Goal: Navigation & Orientation: Find specific page/section

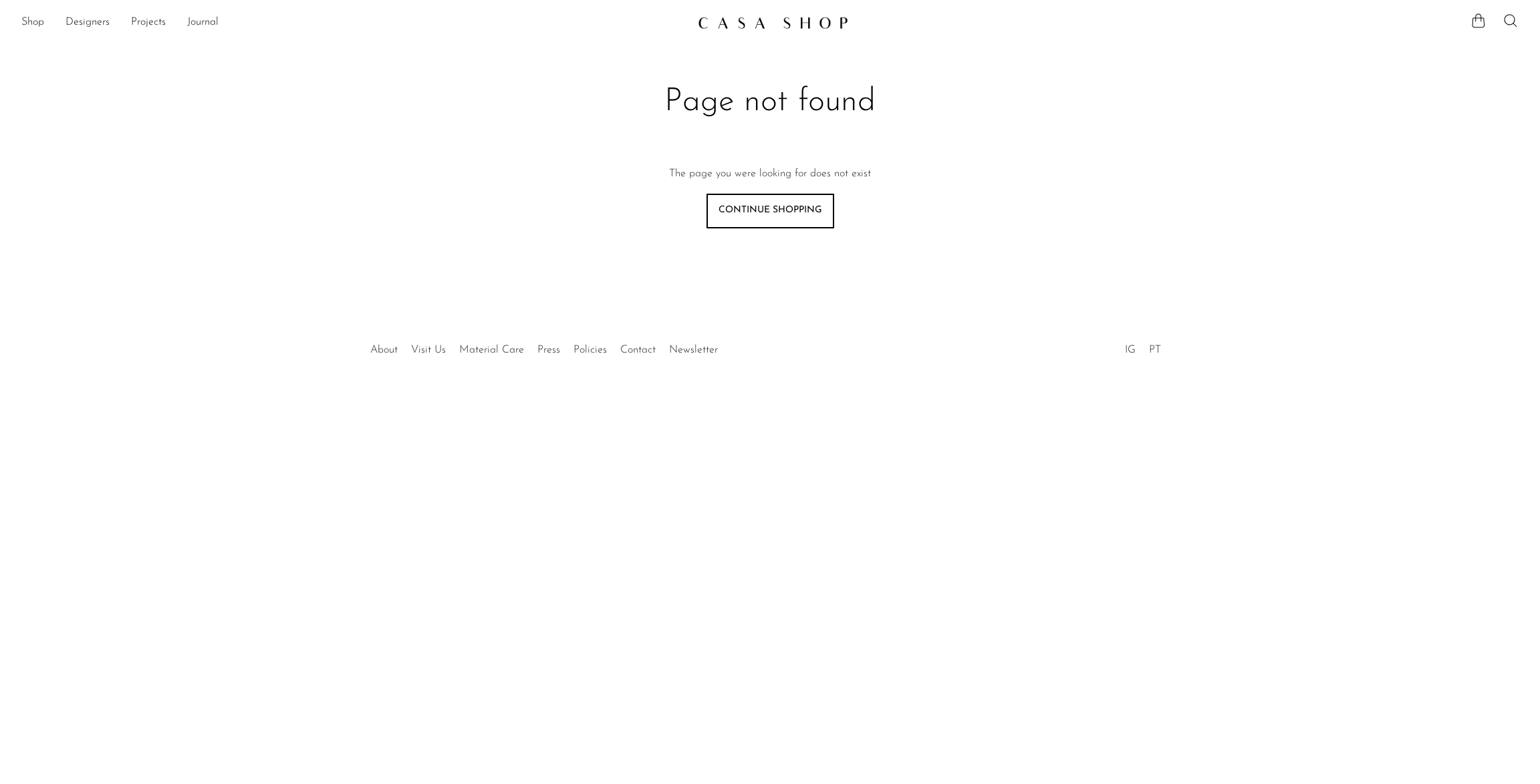
click at [737, 14] on link at bounding box center [770, 23] width 144 height 24
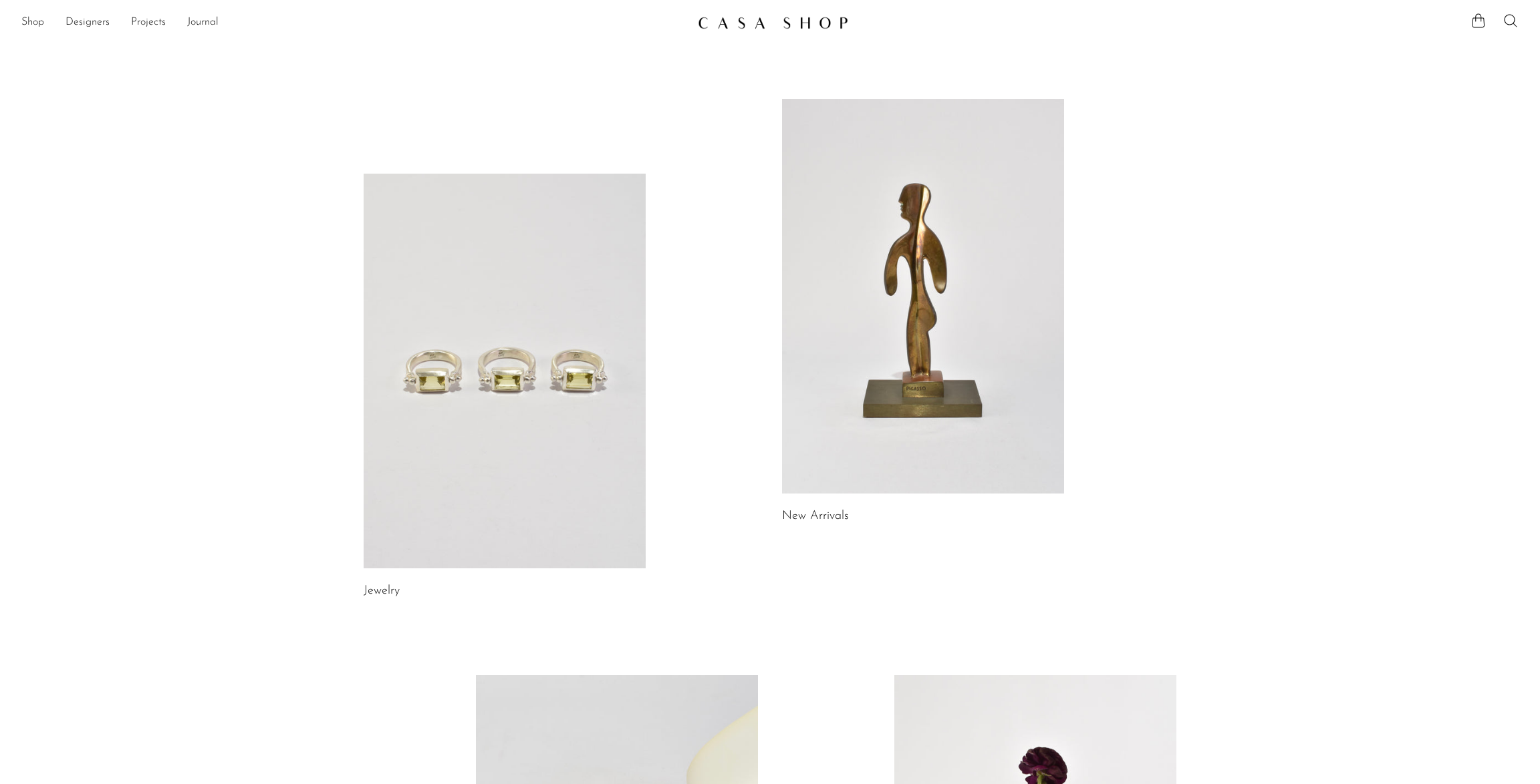
drag, startPoint x: 461, startPoint y: 312, endPoint x: 452, endPoint y: 307, distance: 10.3
click at [461, 312] on link at bounding box center [504, 370] width 282 height 395
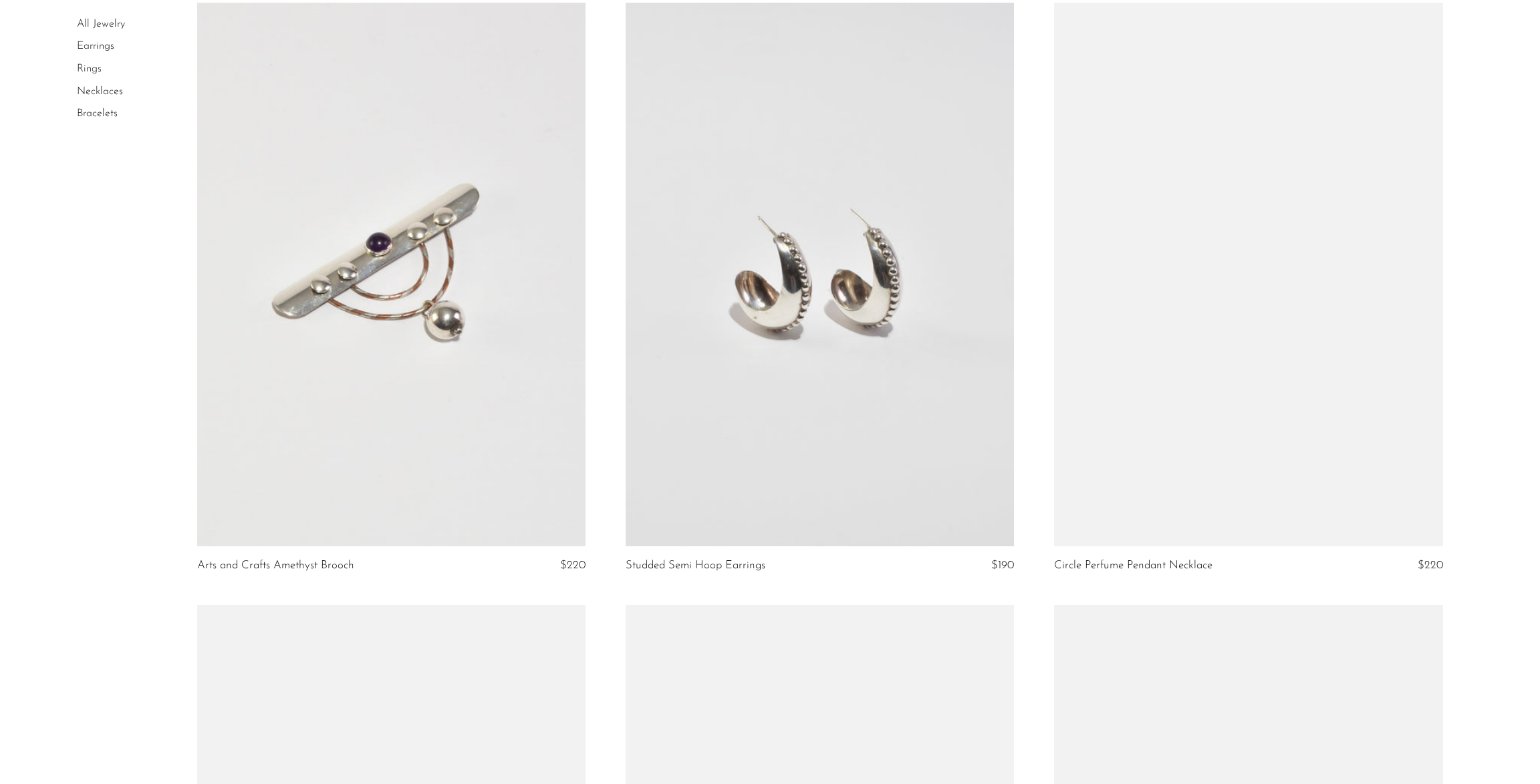
scroll to position [3952, 0]
